Goal: Find specific page/section: Find specific page/section

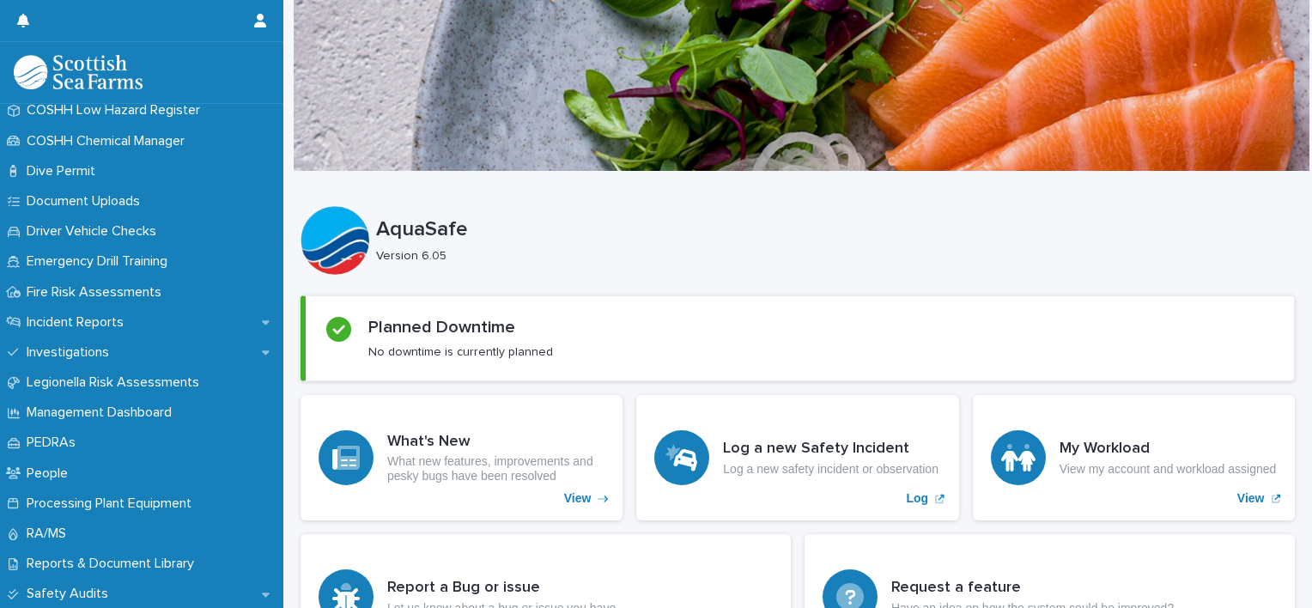
scroll to position [530, 0]
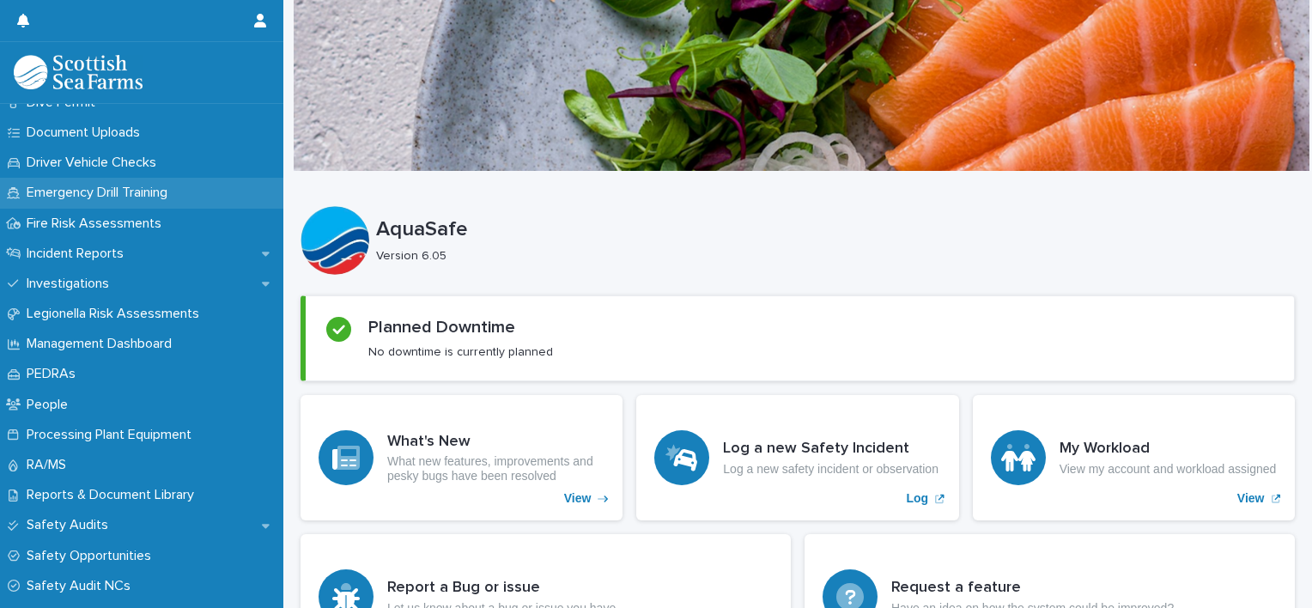
click at [179, 185] on p "Emergency Drill Training" at bounding box center [100, 193] width 161 height 16
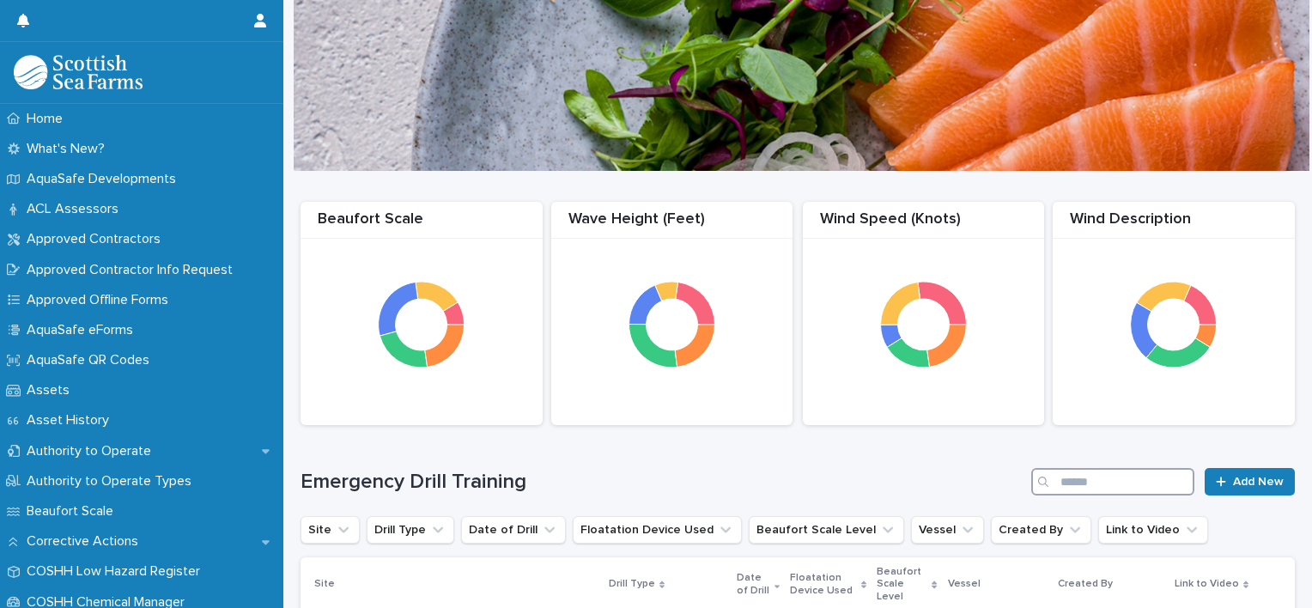
click at [1119, 490] on input "Search" at bounding box center [1112, 481] width 163 height 27
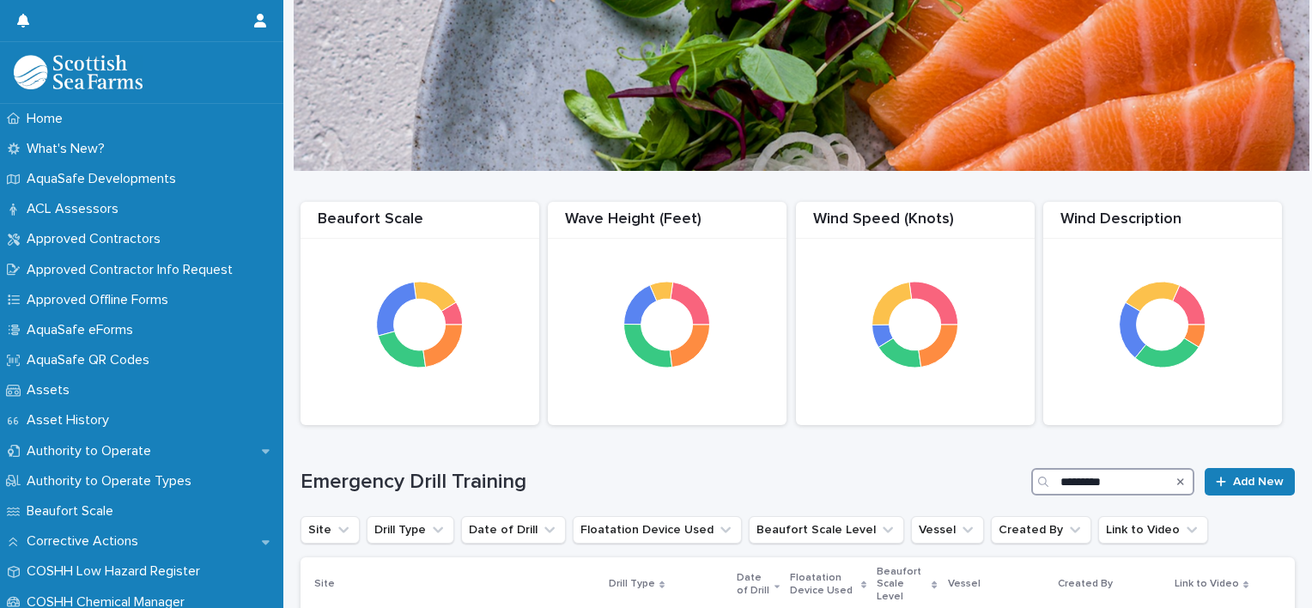
type input "*********"
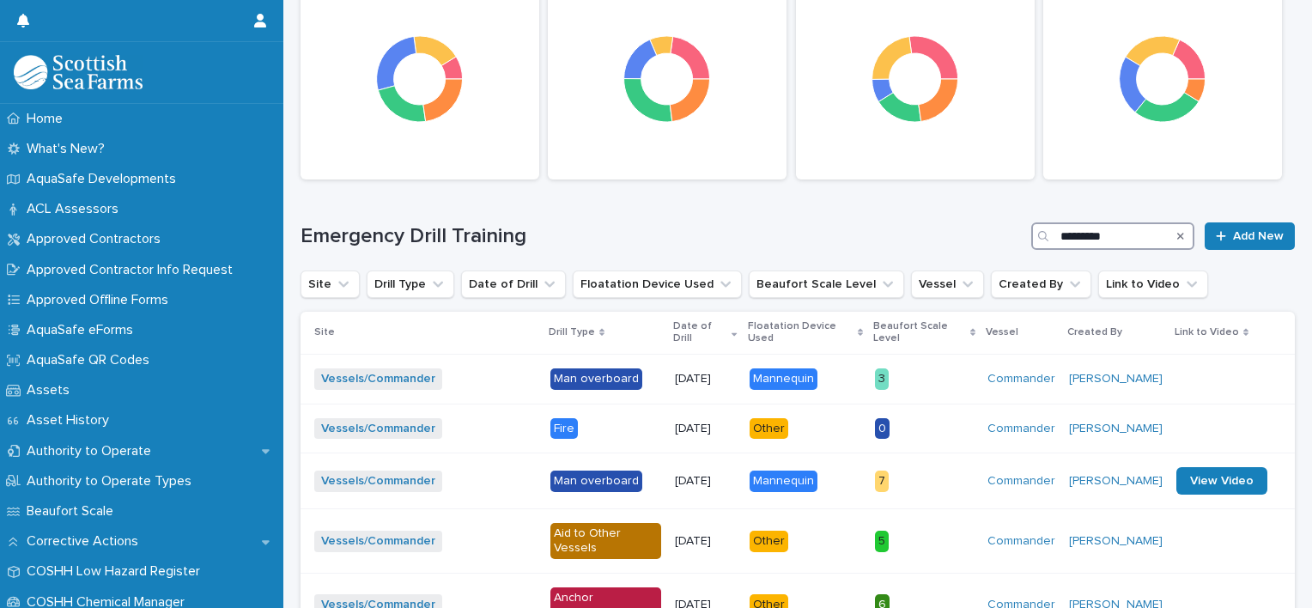
scroll to position [256, 0]
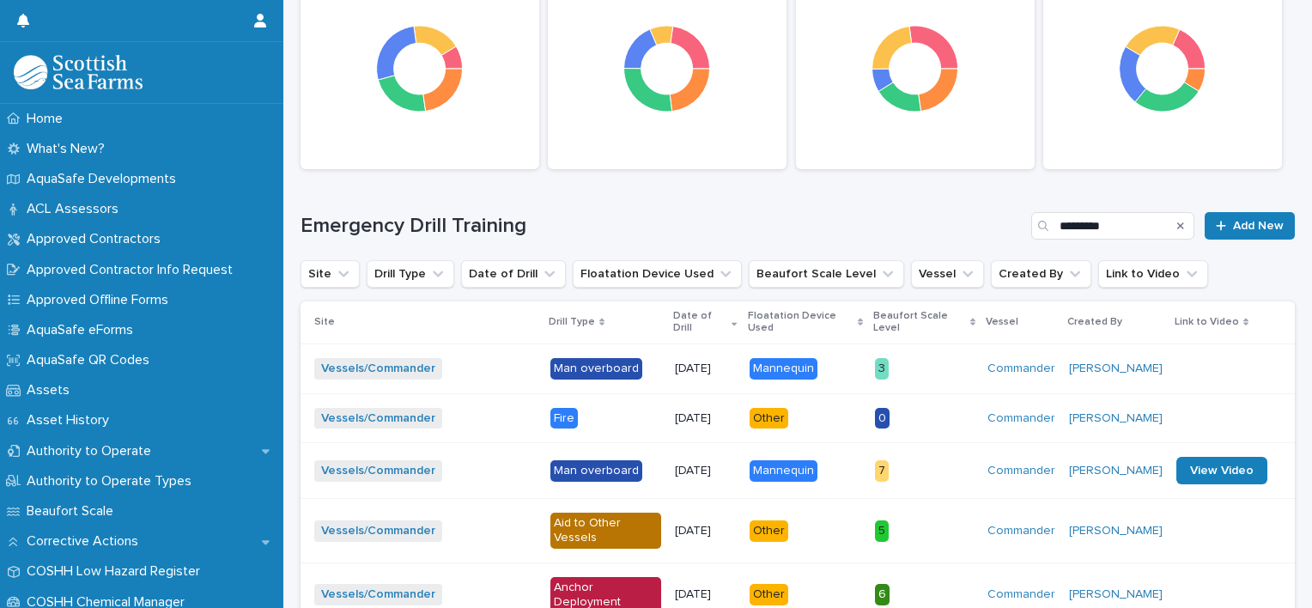
click at [1223, 362] on p at bounding box center [1221, 369] width 91 height 15
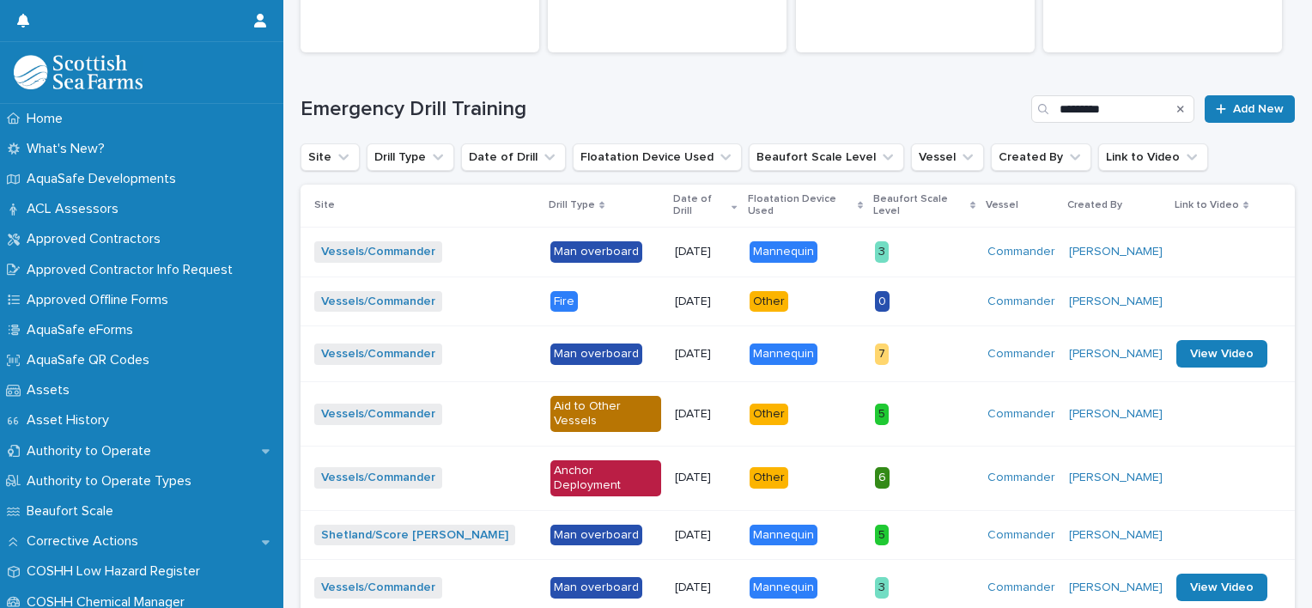
scroll to position [377, 0]
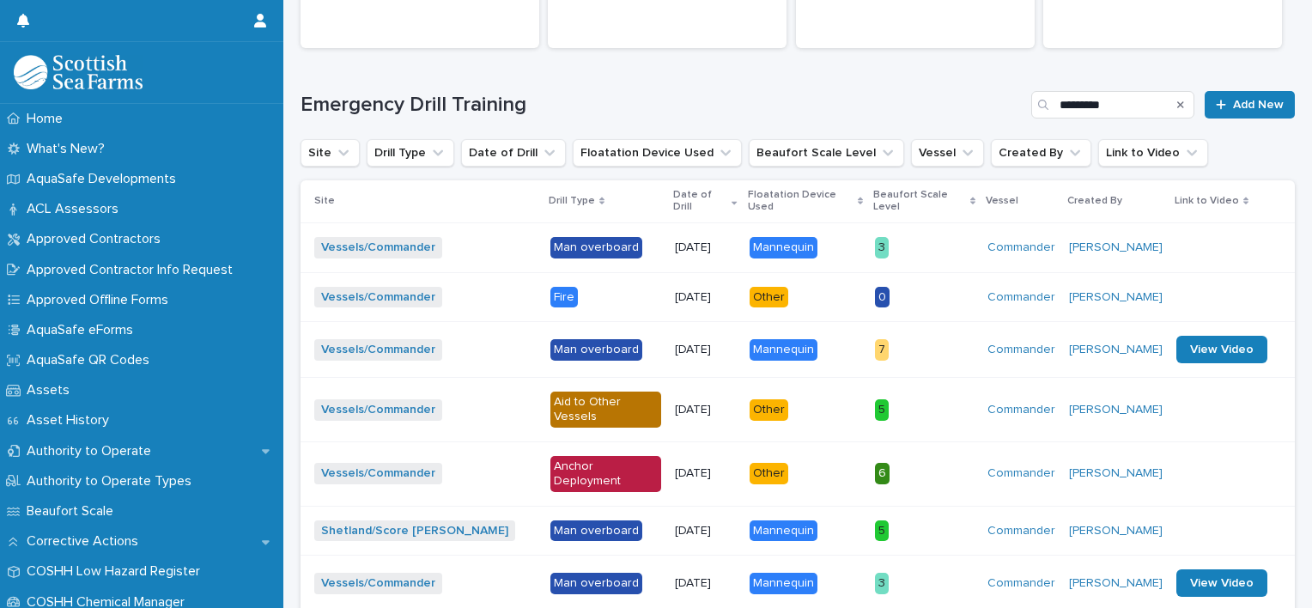
click at [1135, 240] on div "[PERSON_NAME]" at bounding box center [1116, 247] width 94 height 15
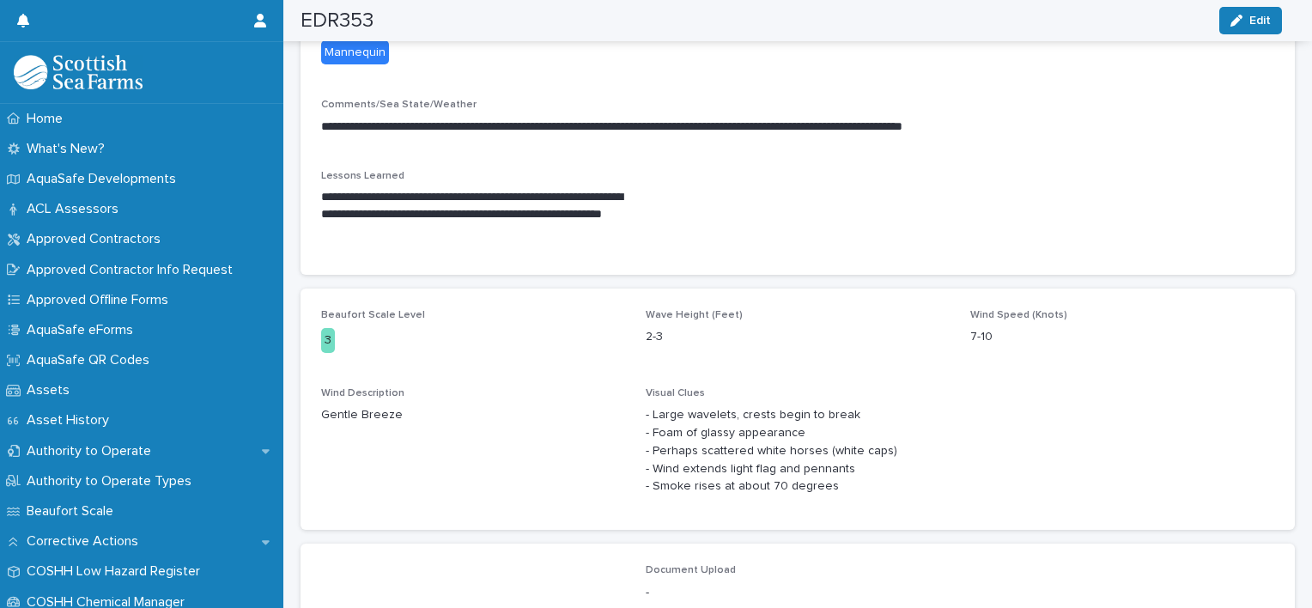
scroll to position [728, 0]
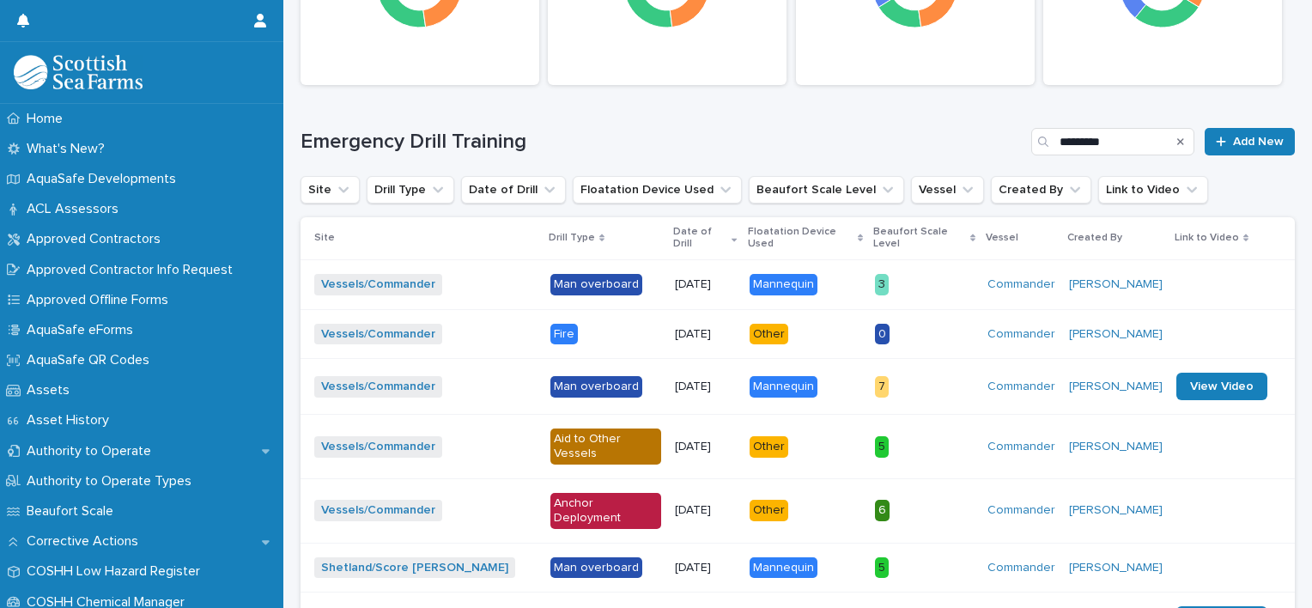
scroll to position [359, 0]
